Goal: Task Accomplishment & Management: Manage account settings

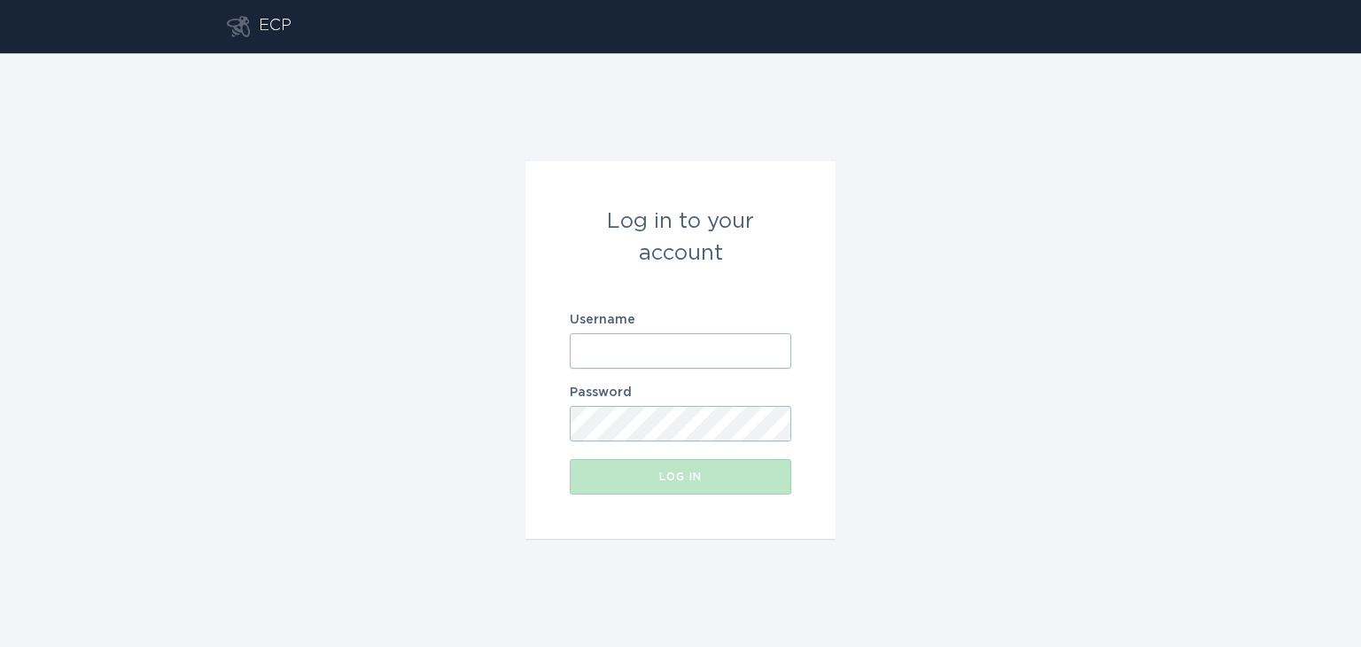
click at [634, 347] on input "Username" at bounding box center [680, 350] width 221 height 35
type input "[EMAIL_ADDRESS][DOMAIN_NAME]"
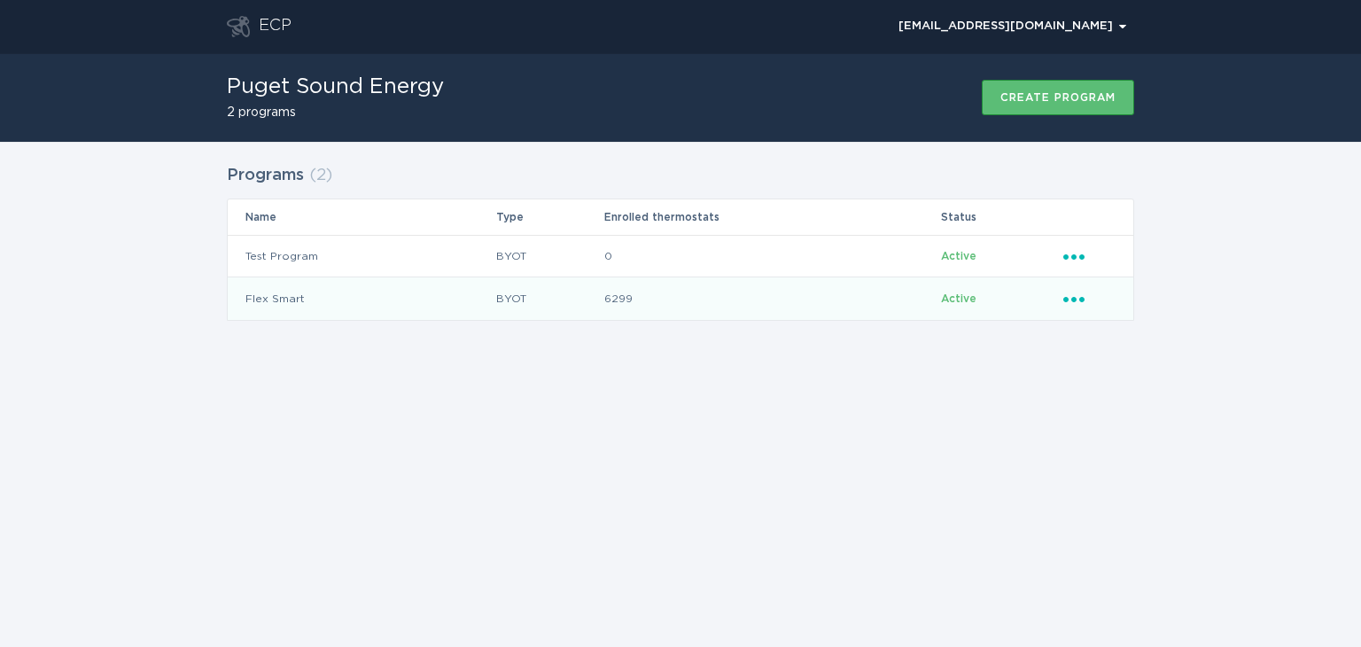
click at [1073, 299] on icon "Popover menu" at bounding box center [1073, 299] width 21 height 5
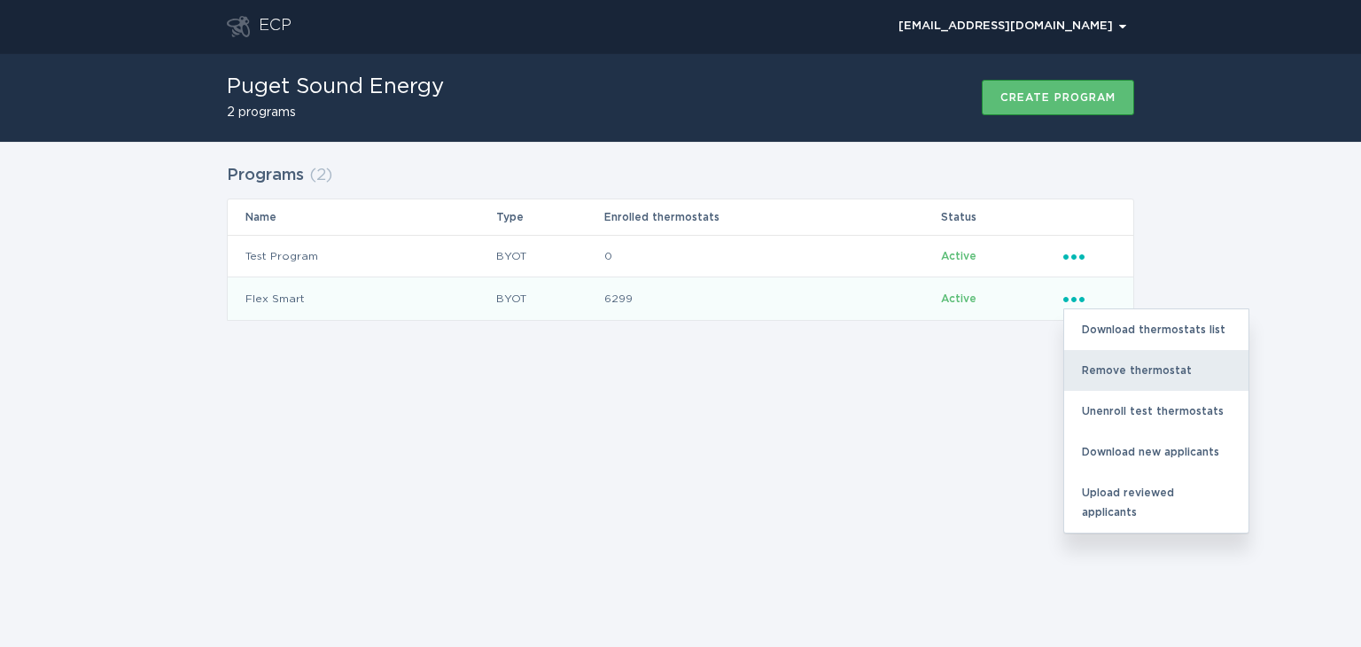
click at [1105, 372] on div "Remove thermostat" at bounding box center [1156, 370] width 184 height 41
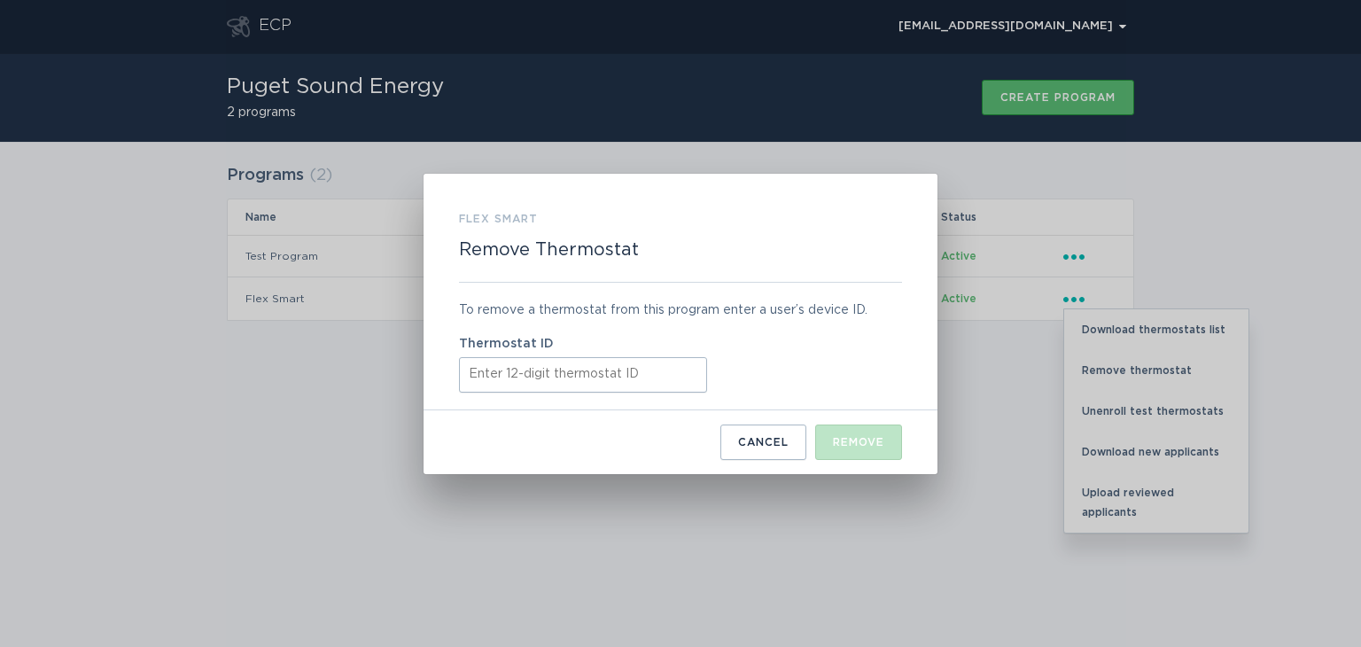
click at [484, 375] on input "Thermostat ID" at bounding box center [583, 374] width 248 height 35
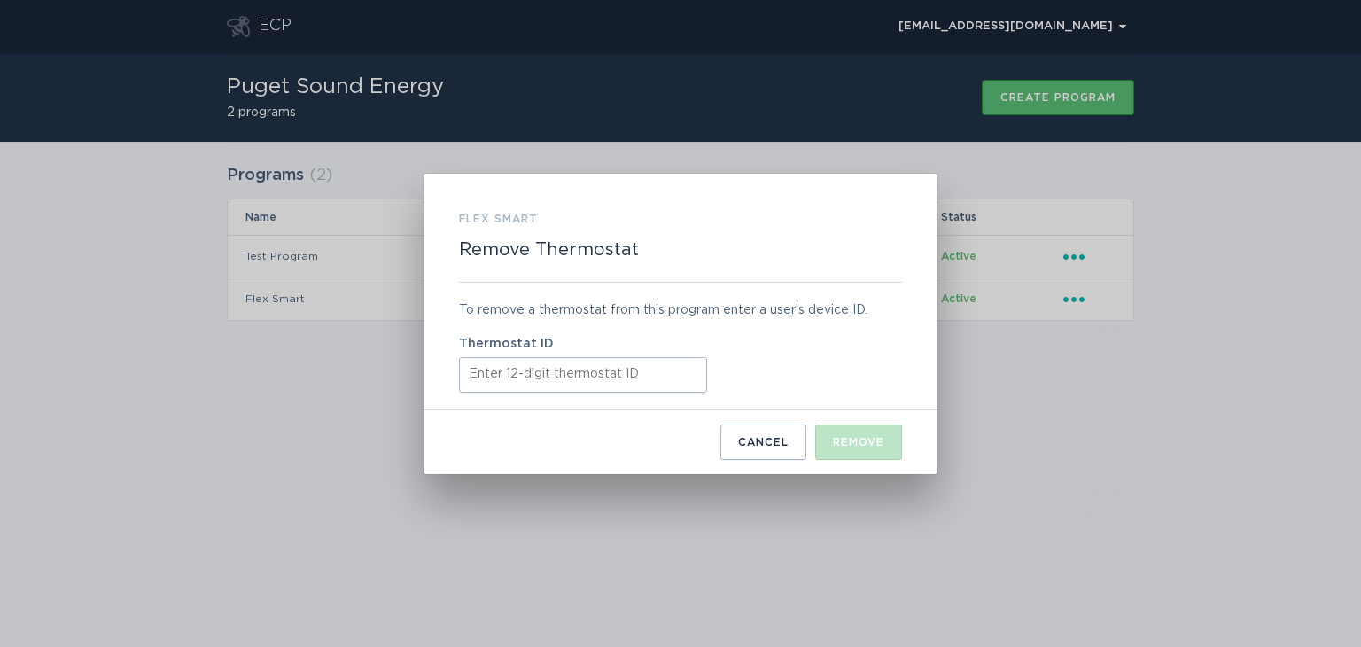
paste input "421853509496"
type input "421853509496"
click at [867, 439] on div "Remove" at bounding box center [858, 442] width 51 height 11
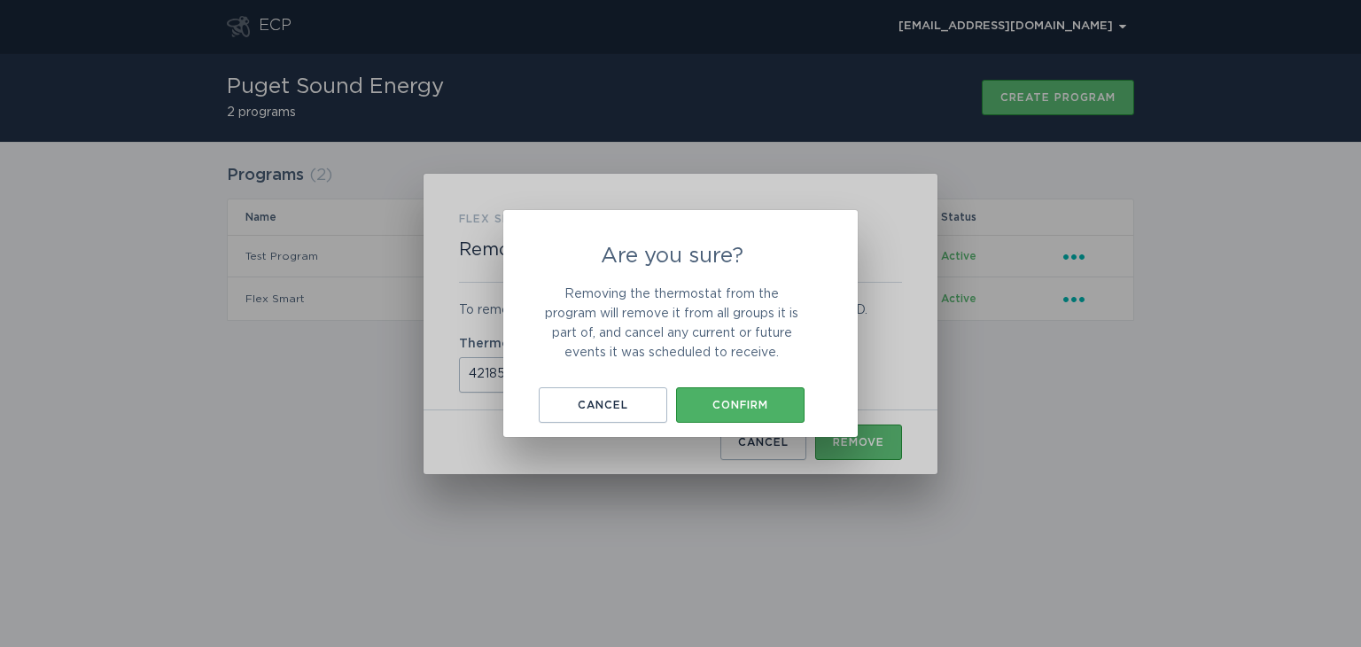
click at [757, 408] on div "Confirm" at bounding box center [740, 405] width 111 height 11
